Goal: Use online tool/utility: Utilize a website feature to perform a specific function

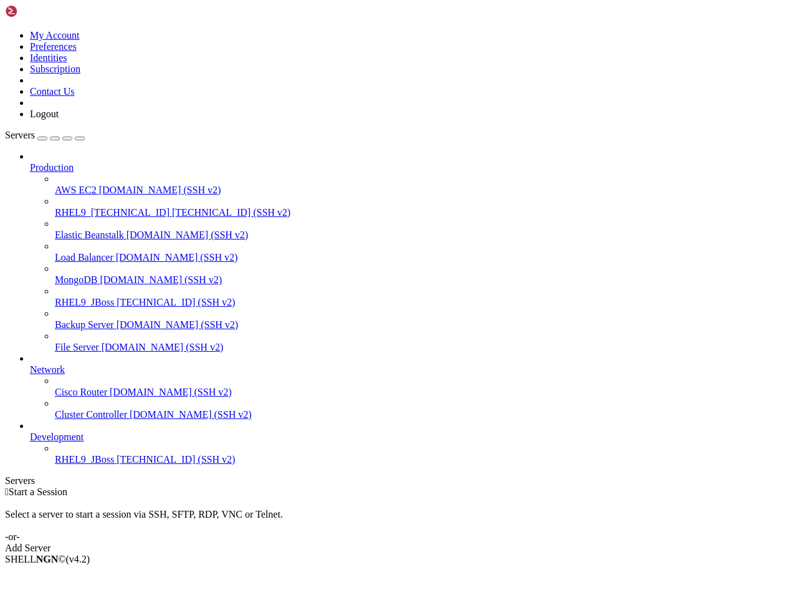
click at [55, 465] on span "RHEL9_JBoss" at bounding box center [84, 459] width 59 height 11
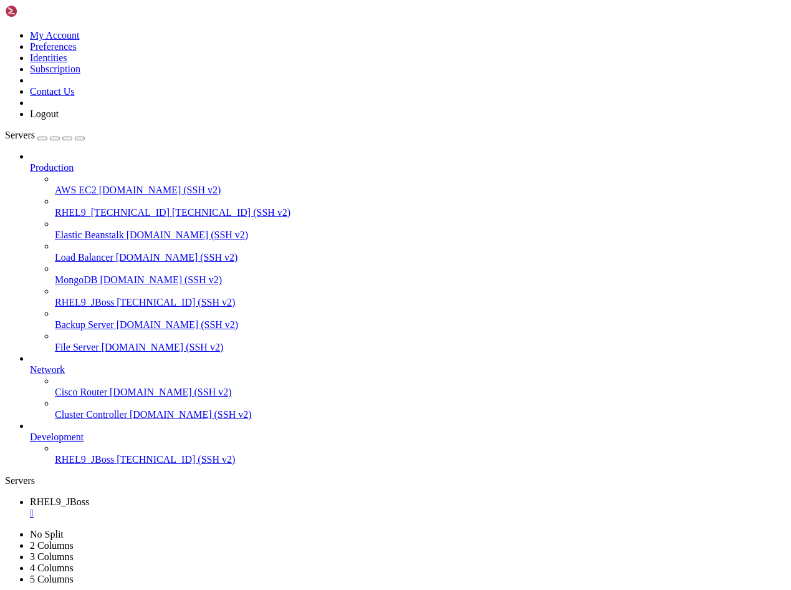
click at [30, 364] on icon at bounding box center [30, 364] width 0 height 0
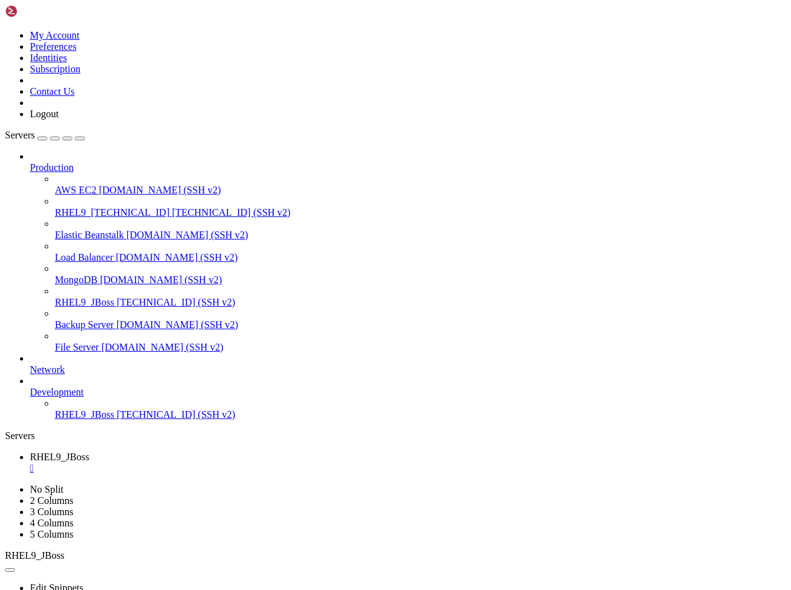
click at [30, 364] on icon at bounding box center [30, 364] width 0 height 0
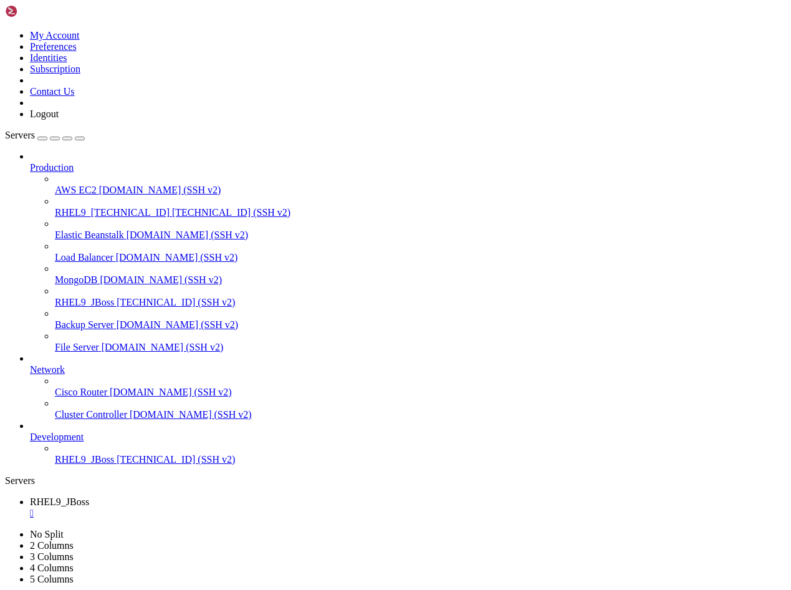
click at [30, 432] on icon at bounding box center [30, 432] width 0 height 0
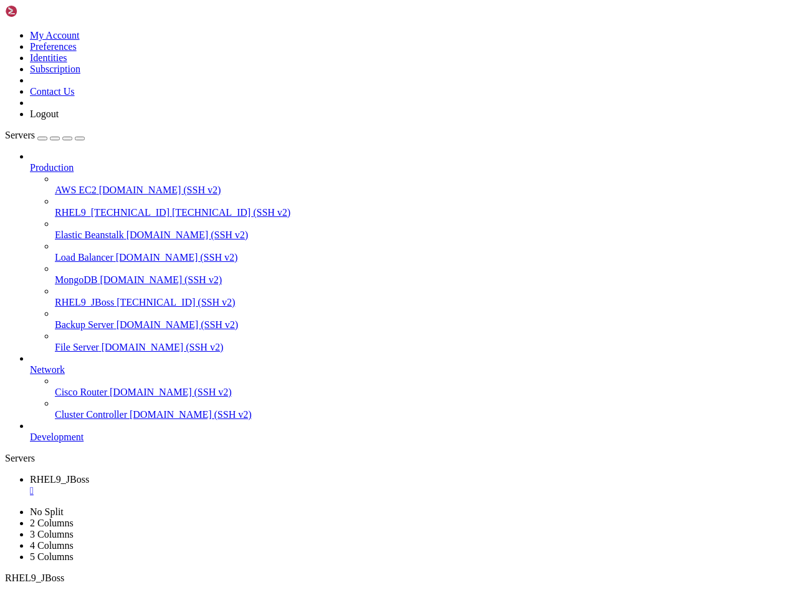
click at [30, 432] on icon at bounding box center [30, 432] width 0 height 0
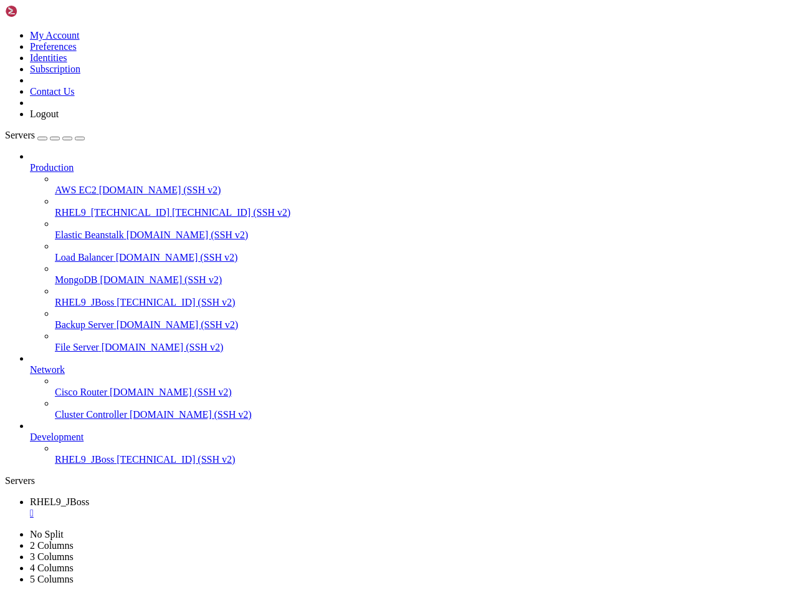
scroll to position [95, 0]
click at [342, 496] on ul "RHEL9_JBoss " at bounding box center [395, 507] width 781 height 22
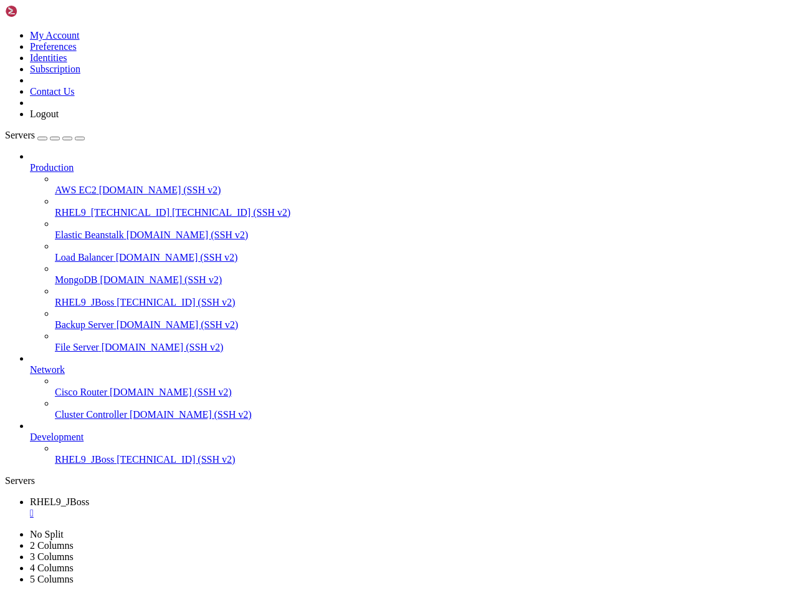
scroll to position [725, 0]
drag, startPoint x: 178, startPoint y: 1218, endPoint x: 12, endPoint y: 1174, distance: 172.4
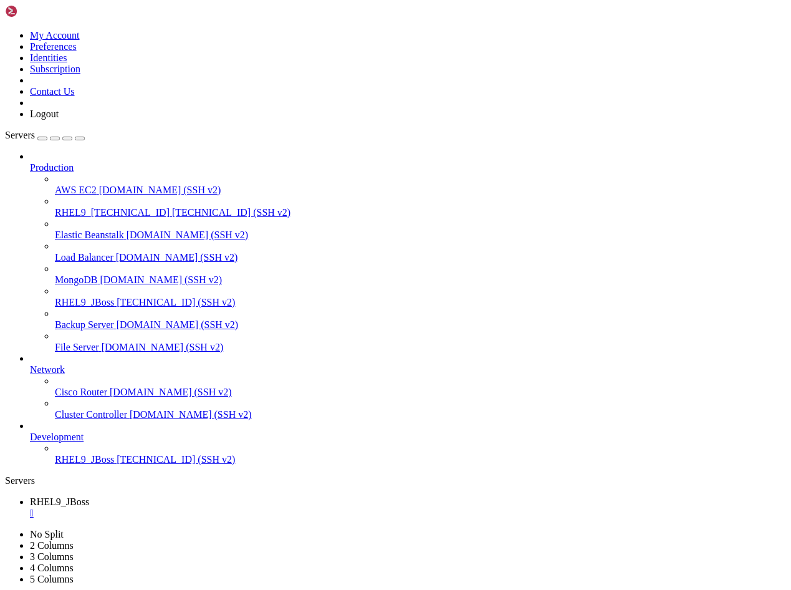
drag, startPoint x: 277, startPoint y: 886, endPoint x: 9, endPoint y: 889, distance: 268.2
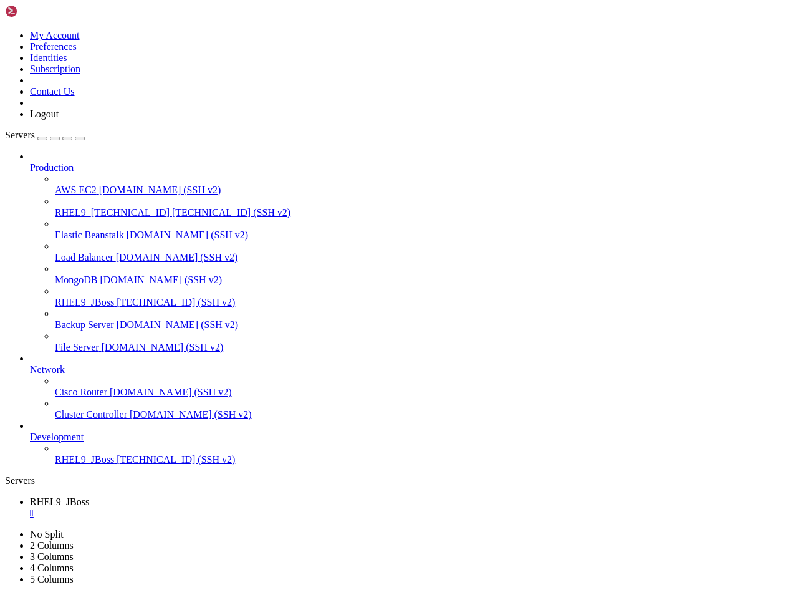
drag, startPoint x: 184, startPoint y: 1150, endPoint x: 199, endPoint y: 1202, distance: 54.5
